Goal: Check status: Check status

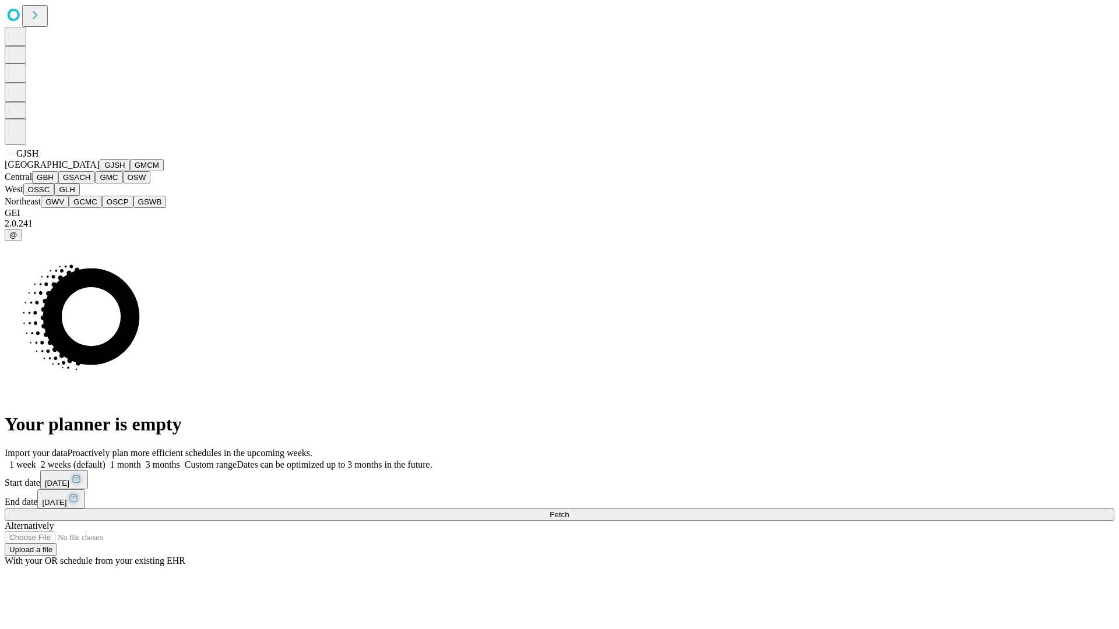
click at [100, 171] on button "GJSH" at bounding box center [115, 165] width 30 height 12
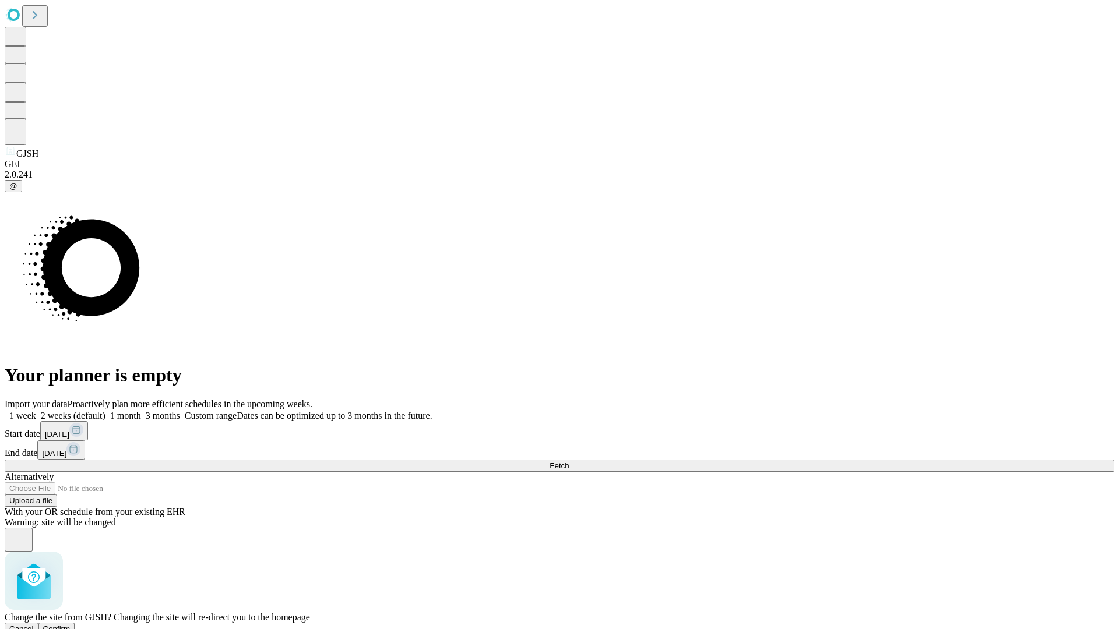
click at [70, 625] on span "Confirm" at bounding box center [56, 629] width 27 height 9
click at [141, 411] on label "1 month" at bounding box center [123, 416] width 36 height 10
click at [569, 461] on span "Fetch" at bounding box center [558, 465] width 19 height 9
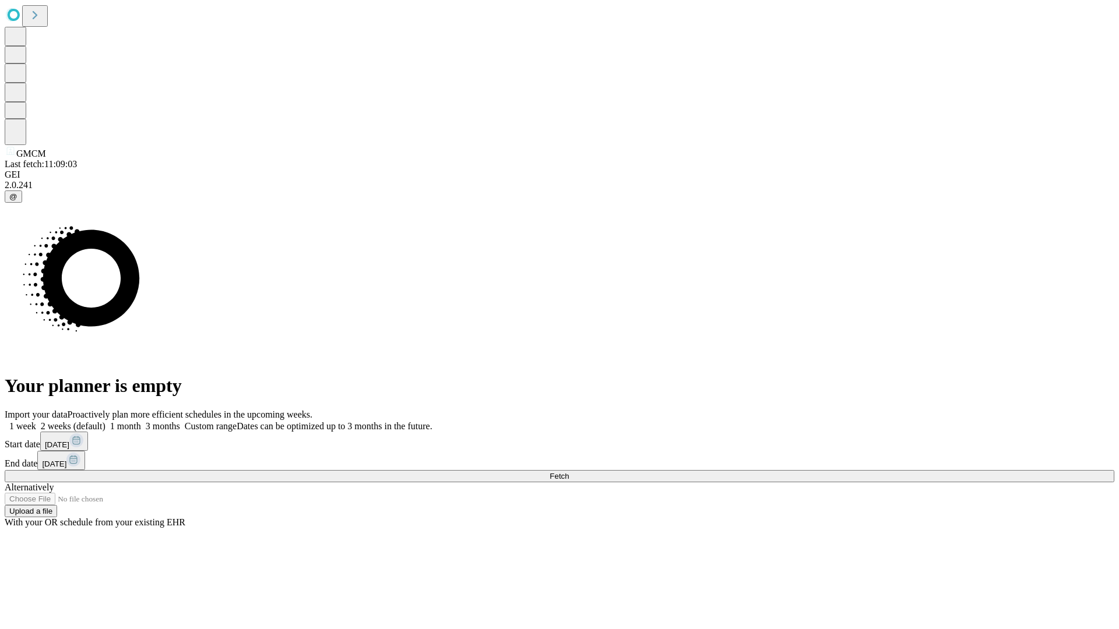
click at [569, 472] on span "Fetch" at bounding box center [558, 476] width 19 height 9
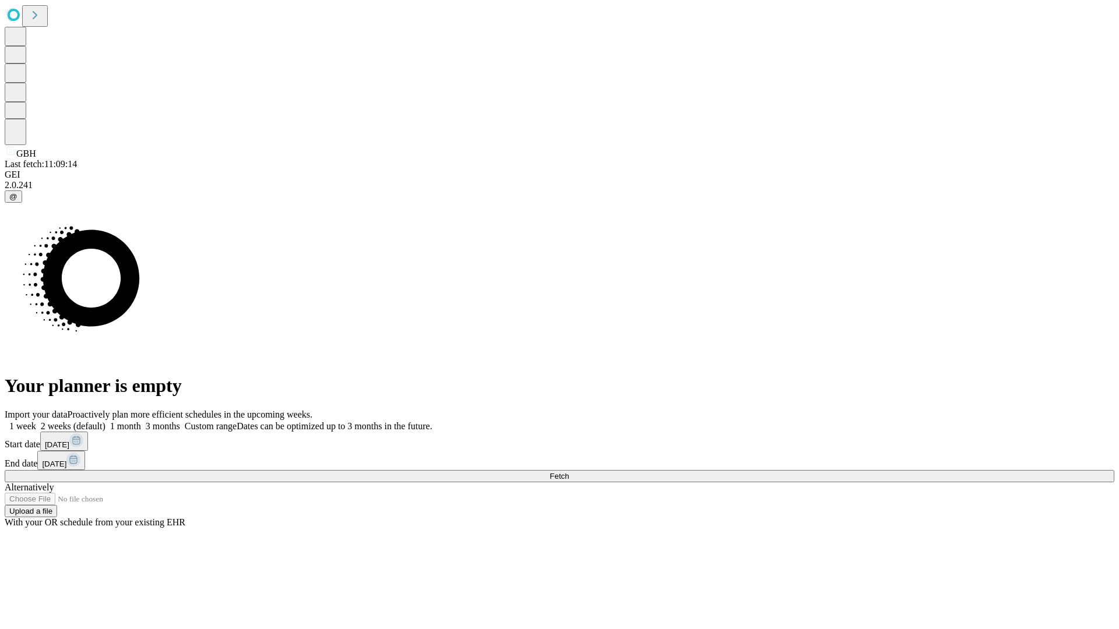
click at [569, 472] on span "Fetch" at bounding box center [558, 476] width 19 height 9
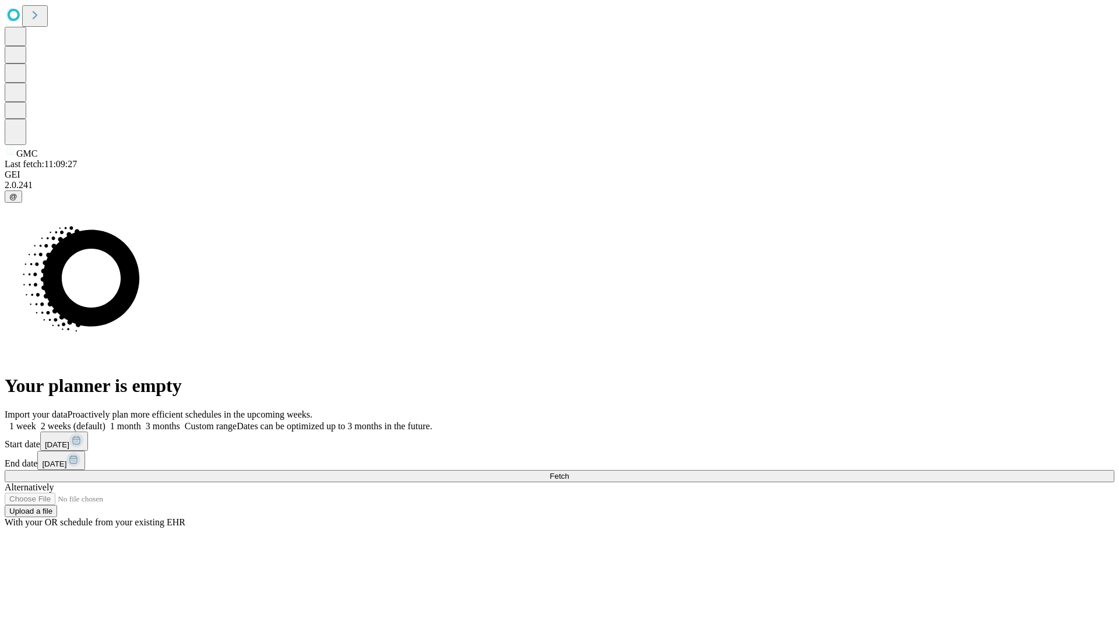
click at [569, 472] on span "Fetch" at bounding box center [558, 476] width 19 height 9
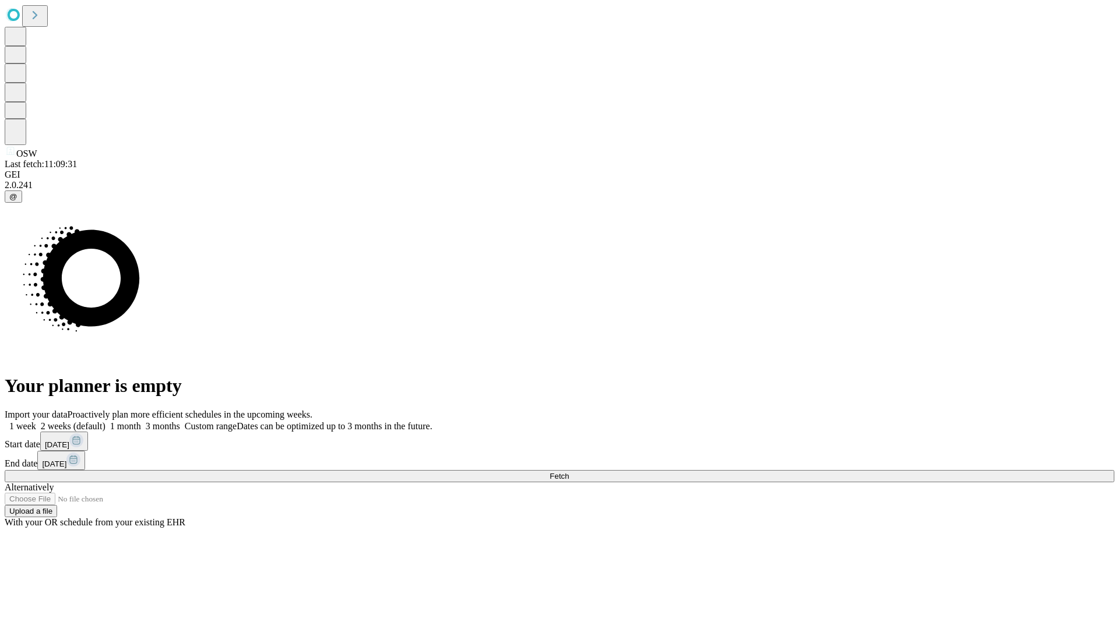
click at [141, 421] on label "1 month" at bounding box center [123, 426] width 36 height 10
click at [569, 472] on span "Fetch" at bounding box center [558, 476] width 19 height 9
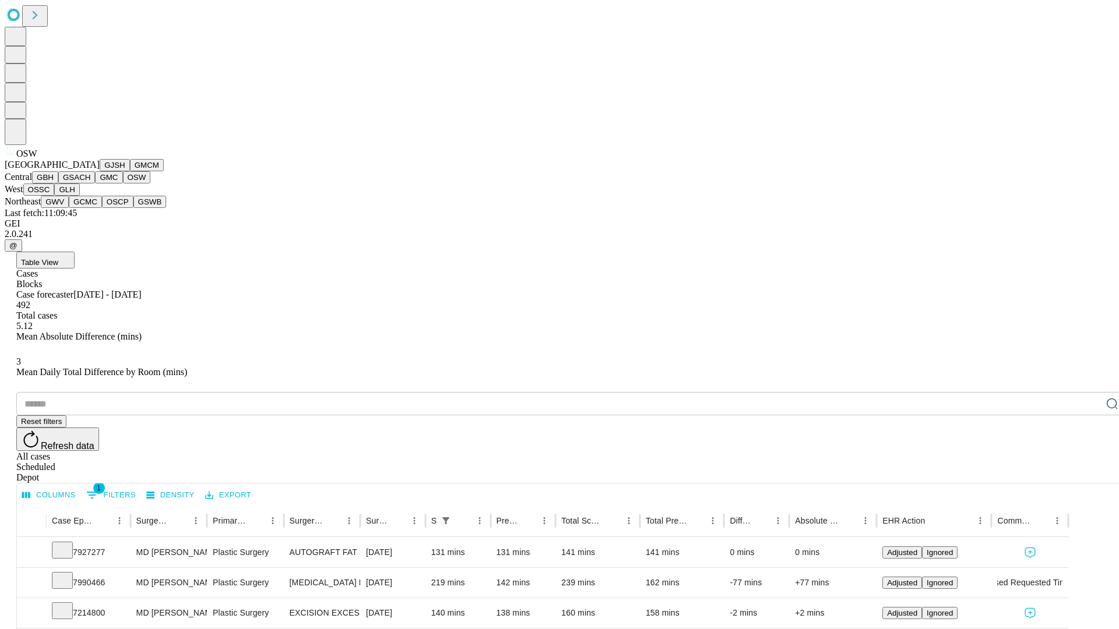
click at [55, 196] on button "OSSC" at bounding box center [38, 190] width 31 height 12
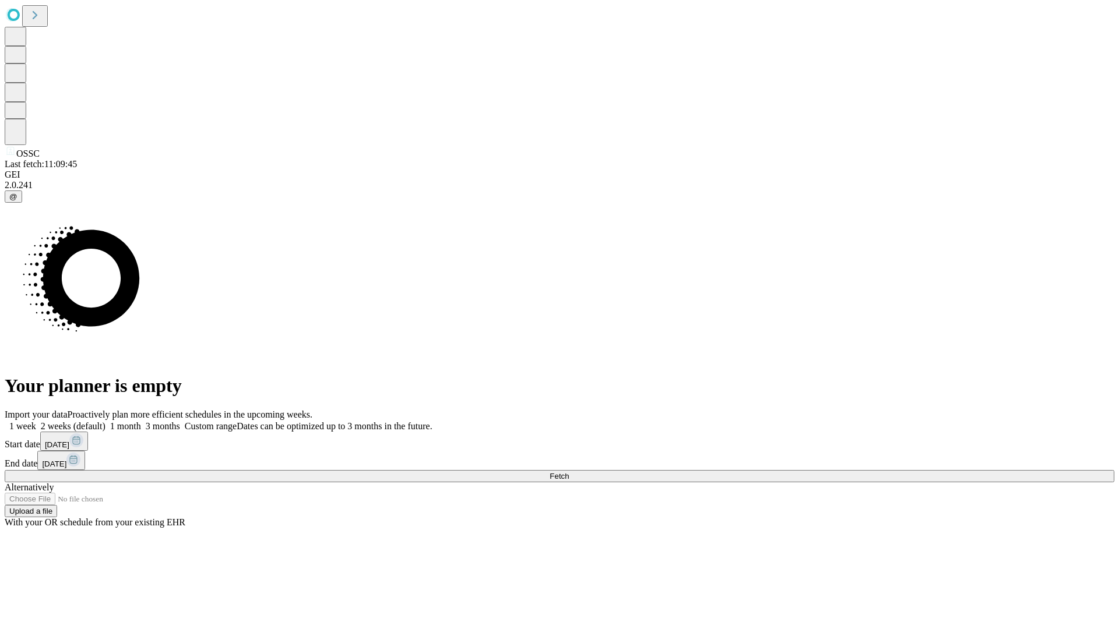
click at [141, 421] on label "1 month" at bounding box center [123, 426] width 36 height 10
click at [569, 472] on span "Fetch" at bounding box center [558, 476] width 19 height 9
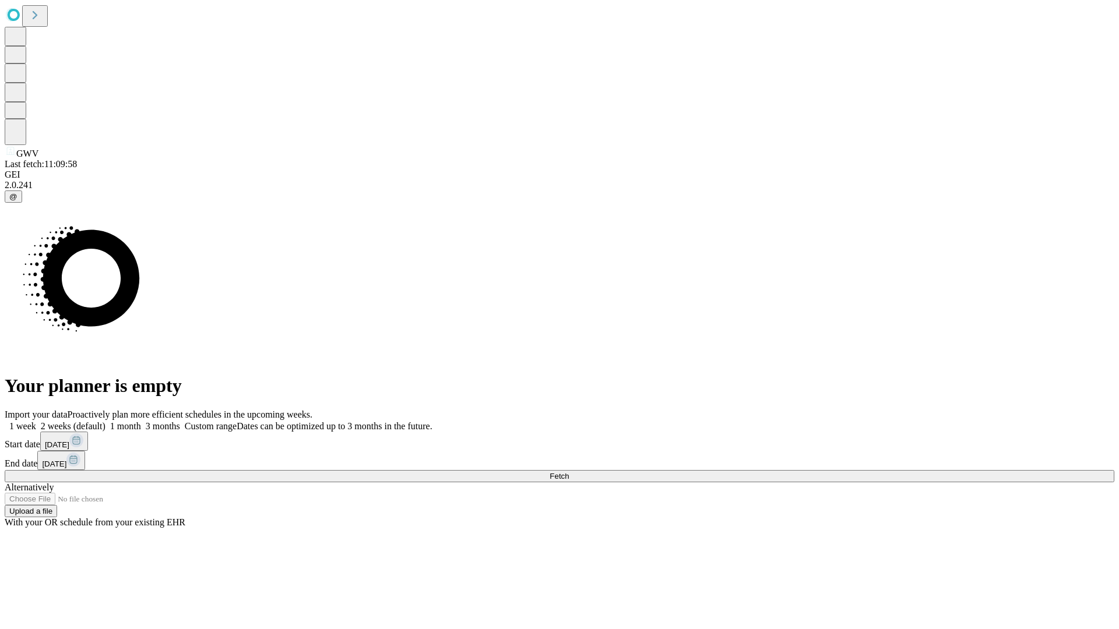
click at [569, 472] on span "Fetch" at bounding box center [558, 476] width 19 height 9
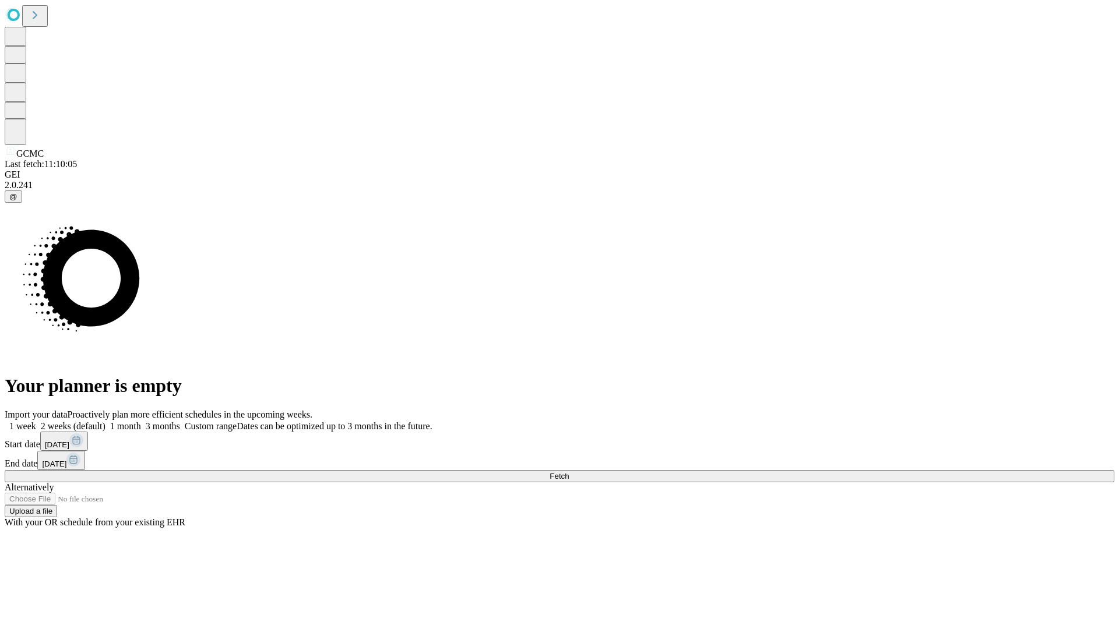
click at [569, 472] on span "Fetch" at bounding box center [558, 476] width 19 height 9
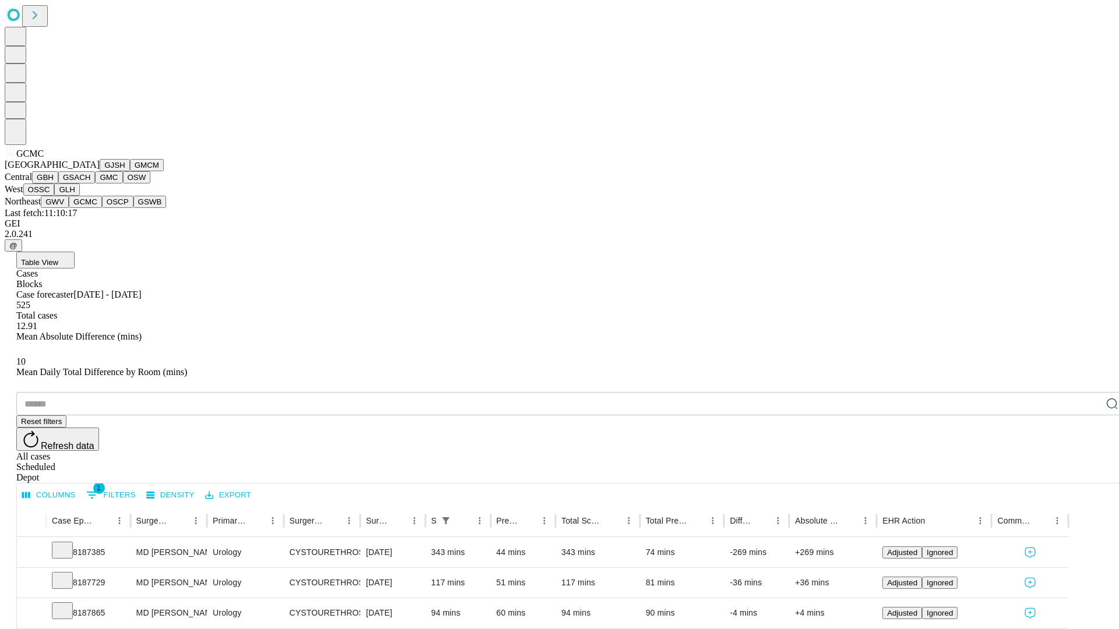
click at [102, 208] on button "OSCP" at bounding box center [117, 202] width 31 height 12
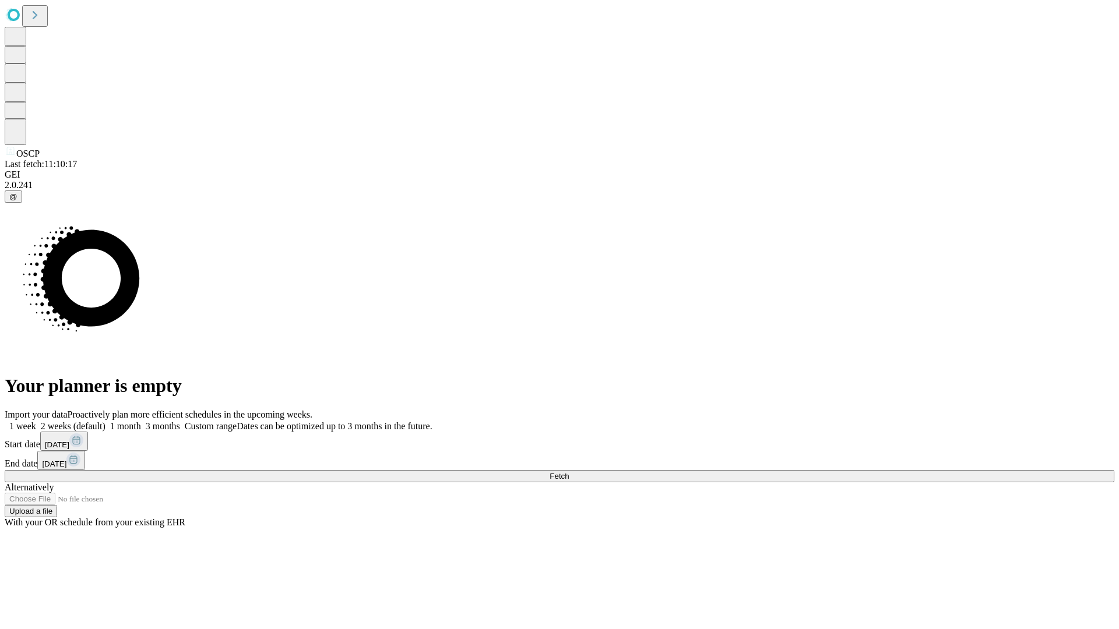
click at [141, 421] on label "1 month" at bounding box center [123, 426] width 36 height 10
click at [569, 472] on span "Fetch" at bounding box center [558, 476] width 19 height 9
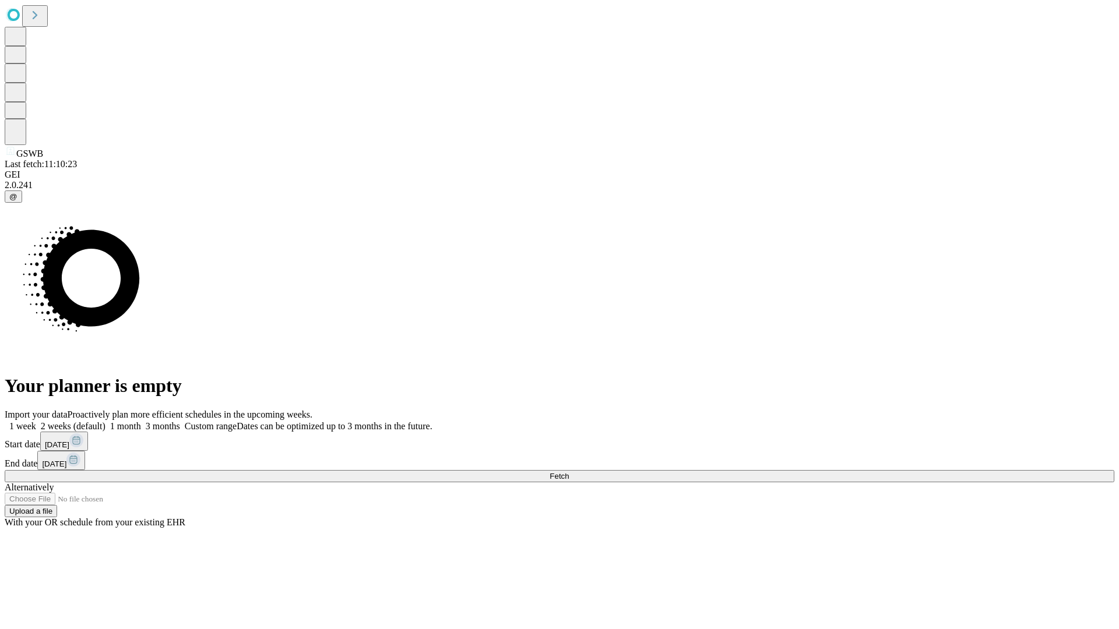
click at [141, 421] on label "1 month" at bounding box center [123, 426] width 36 height 10
click at [569, 472] on span "Fetch" at bounding box center [558, 476] width 19 height 9
